Goal: Task Accomplishment & Management: Complete application form

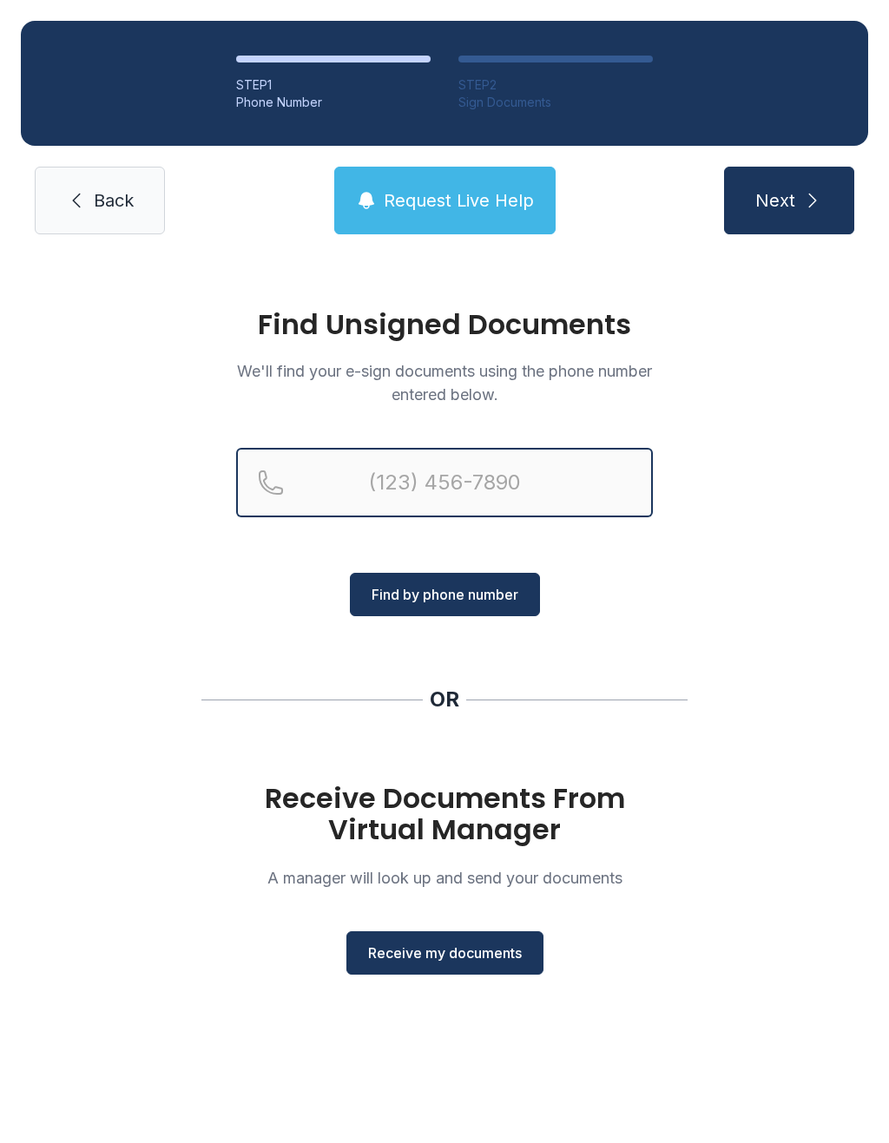
click at [535, 470] on input "Reservation phone number" at bounding box center [444, 482] width 417 height 69
type input "[PHONE_NUMBER]"
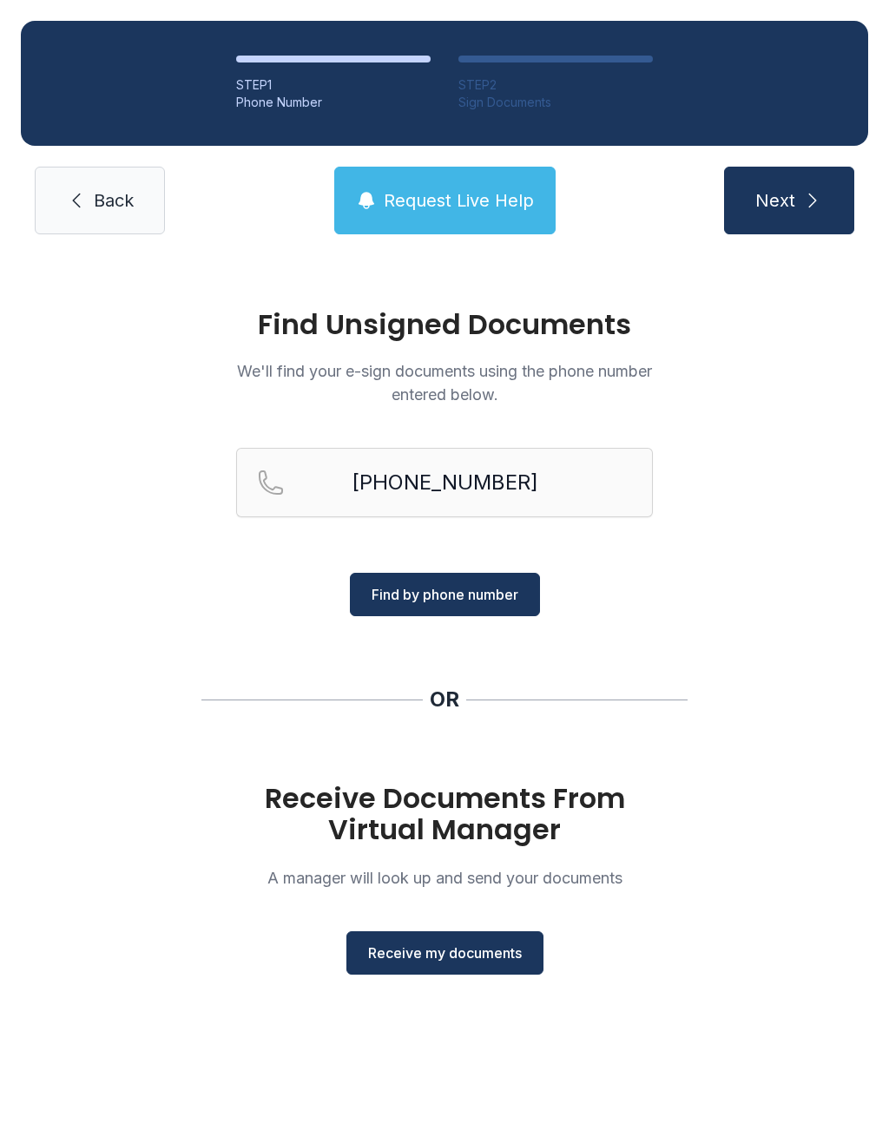
click at [792, 614] on div "Find Unsigned Documents We'll find your e-sign documents using the phone number…" at bounding box center [444, 649] width 889 height 789
click at [124, 204] on span "Back" at bounding box center [114, 200] width 40 height 24
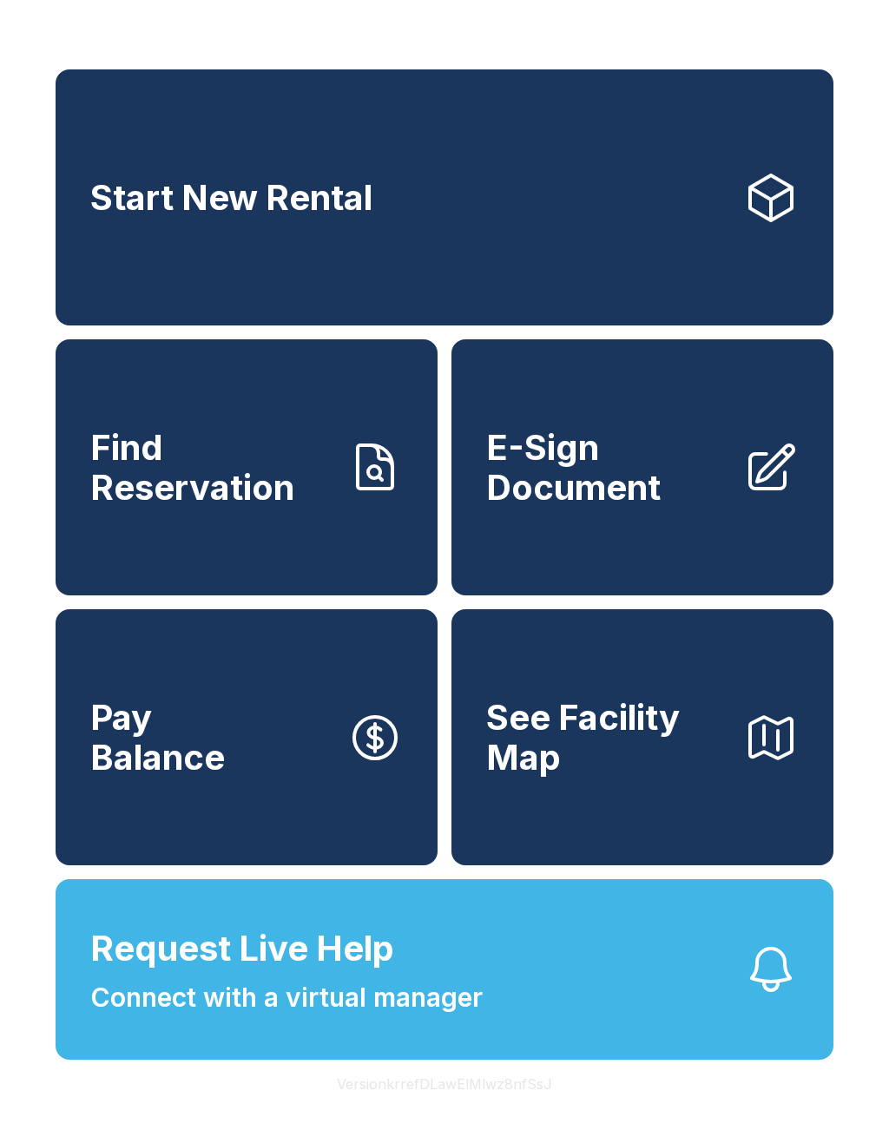
click at [597, 507] on span "E-Sign Document" at bounding box center [607, 467] width 243 height 79
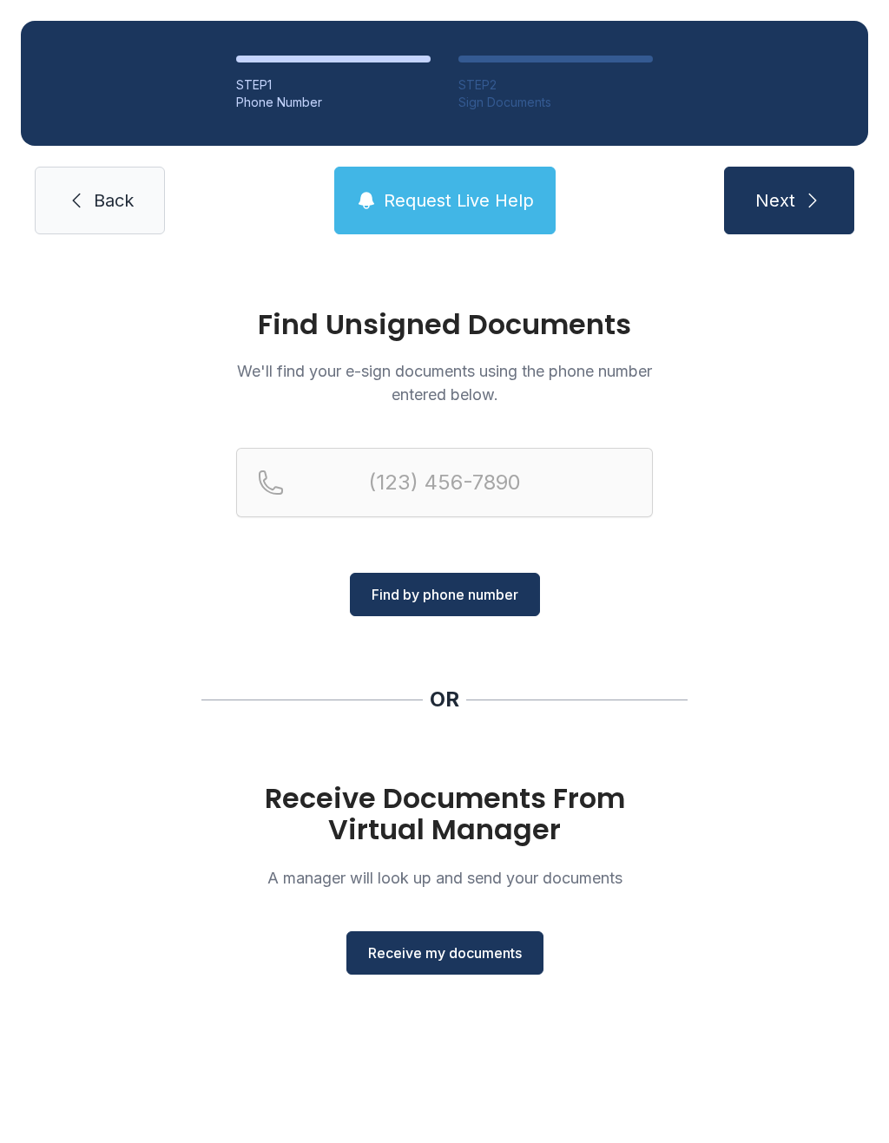
click at [423, 949] on span "Receive my documents" at bounding box center [445, 953] width 154 height 21
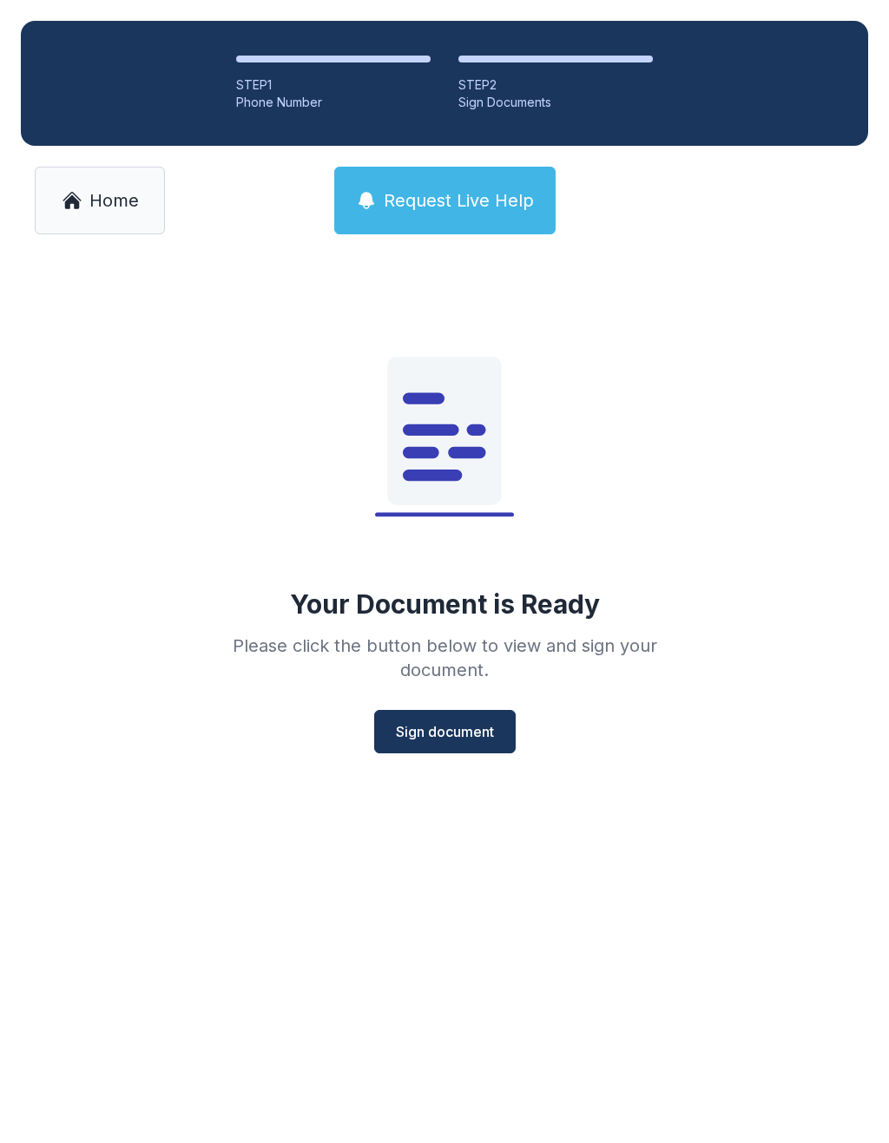
click at [469, 749] on button "Sign document" at bounding box center [444, 731] width 141 height 43
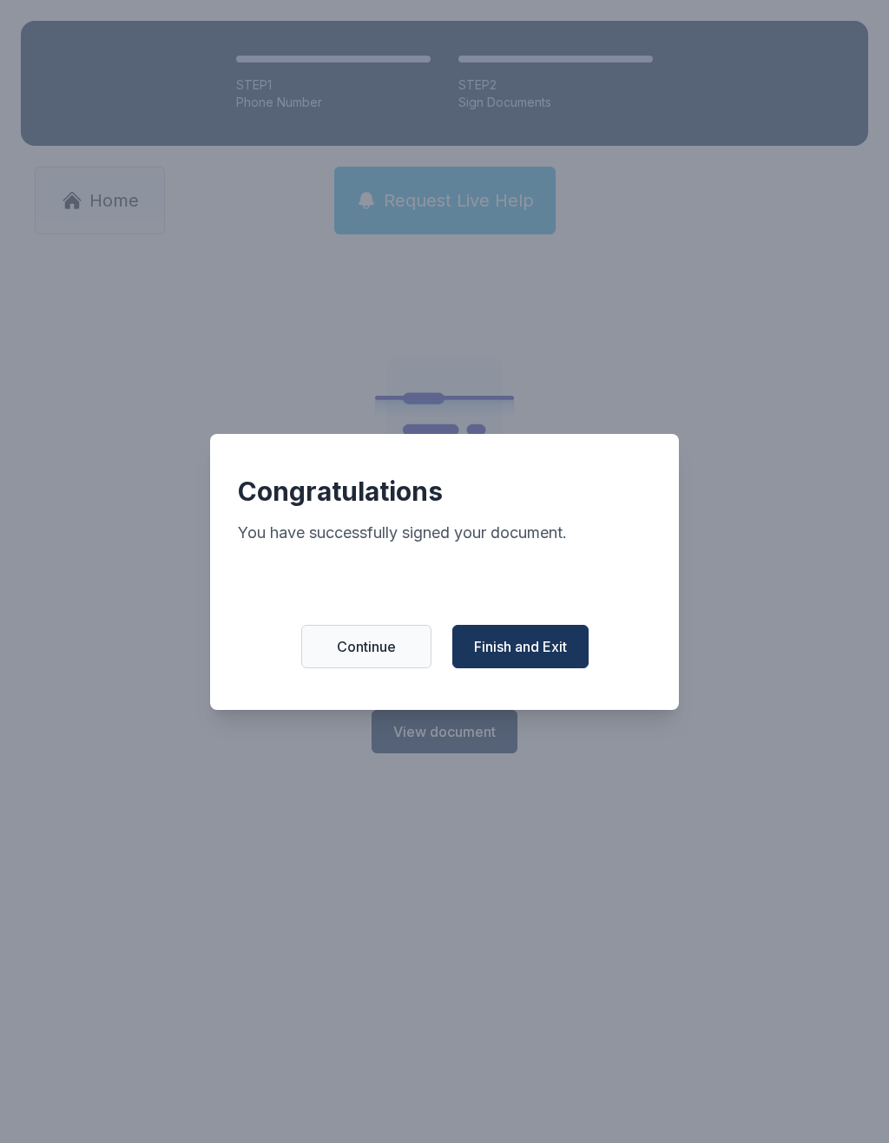
click at [519, 651] on span "Finish and Exit" at bounding box center [520, 646] width 93 height 21
